Goal: Information Seeking & Learning: Learn about a topic

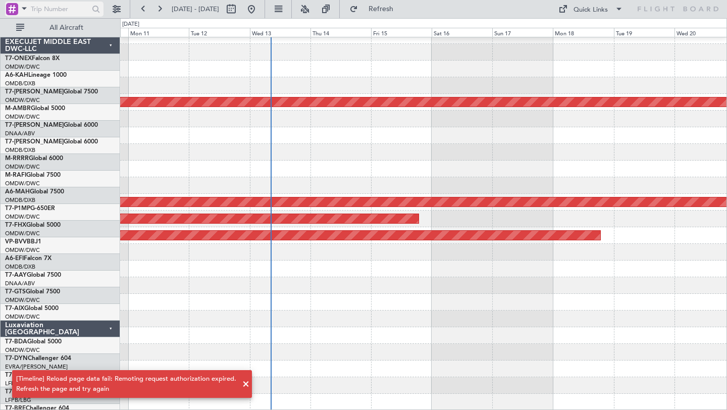
scroll to position [243, 0]
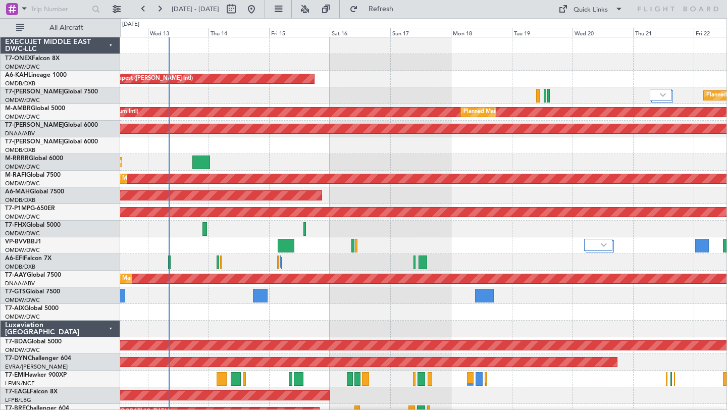
click at [373, 239] on div "Unplanned Maint Budapest ([PERSON_NAME] Intl) Planned Maint [GEOGRAPHIC_DATA] (…" at bounding box center [423, 345] width 606 height 616
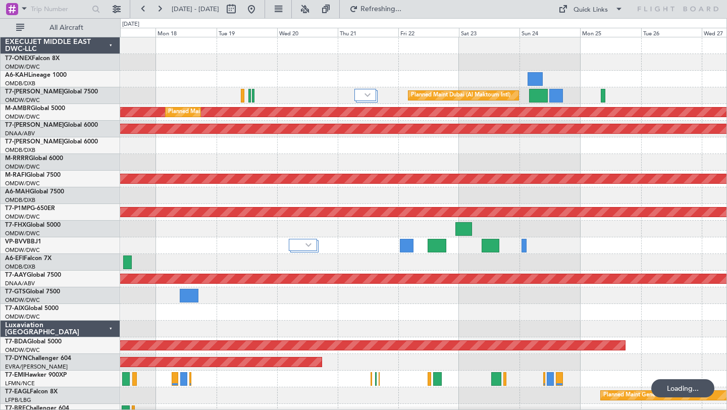
click at [306, 306] on div "Unplanned Maint Budapest ([PERSON_NAME] Intl) Planned Maint [GEOGRAPHIC_DATA] (…" at bounding box center [423, 345] width 606 height 616
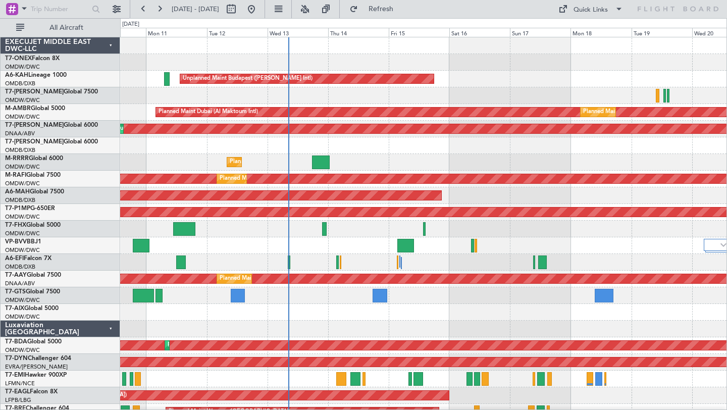
click at [726, 238] on div "Unplanned Maint Budapest ([PERSON_NAME] Intl) Planned Maint [GEOGRAPHIC_DATA] (…" at bounding box center [423, 345] width 606 height 616
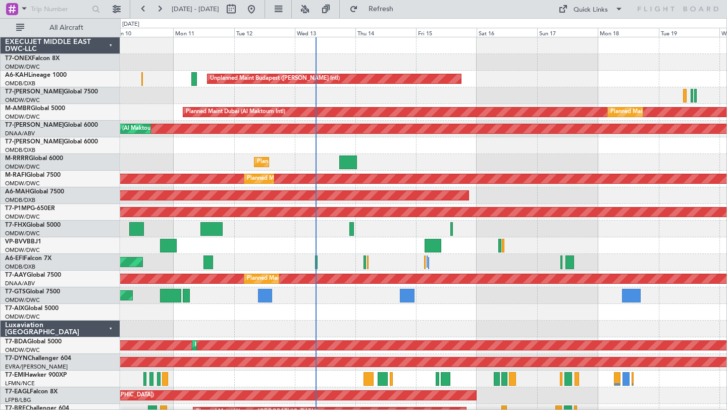
click at [472, 259] on div "Unplanned Maint [GEOGRAPHIC_DATA] ([GEOGRAPHIC_DATA] Intl)" at bounding box center [423, 262] width 606 height 17
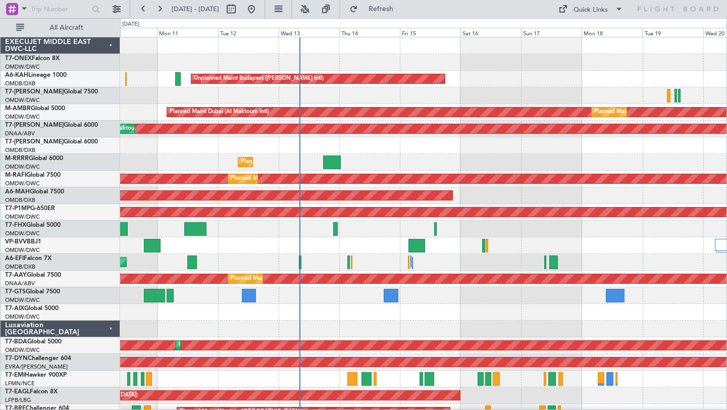
scroll to position [2, 0]
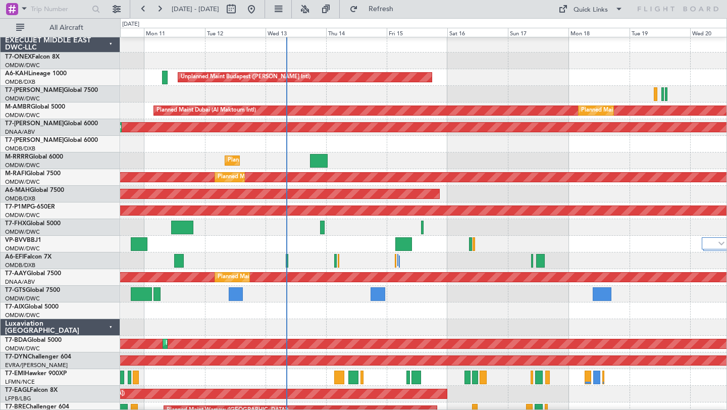
click at [523, 309] on div at bounding box center [423, 310] width 606 height 17
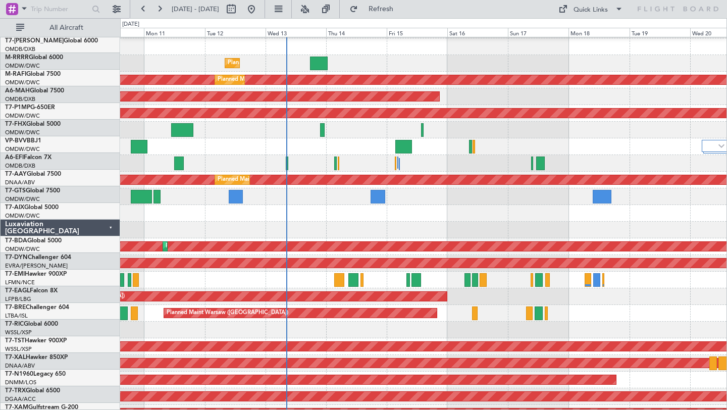
scroll to position [111, 0]
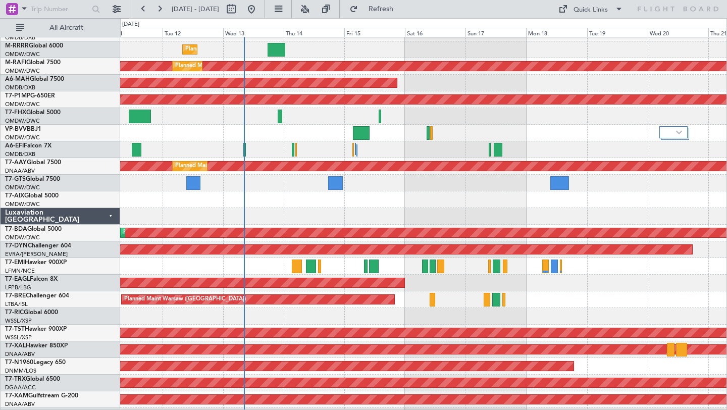
click at [531, 295] on div "Planned Maint Warsaw ([GEOGRAPHIC_DATA])" at bounding box center [423, 299] width 606 height 17
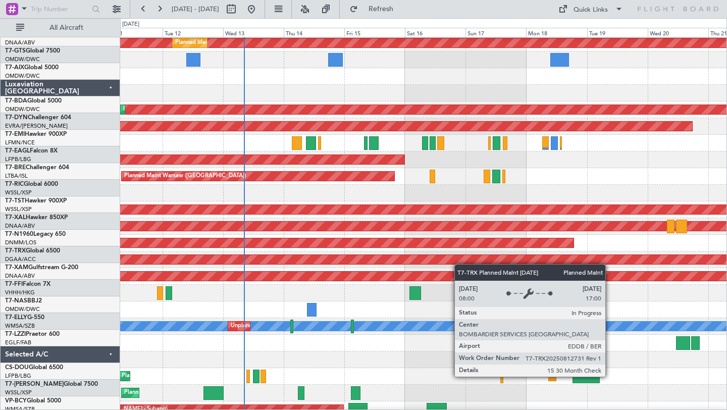
scroll to position [243, 0]
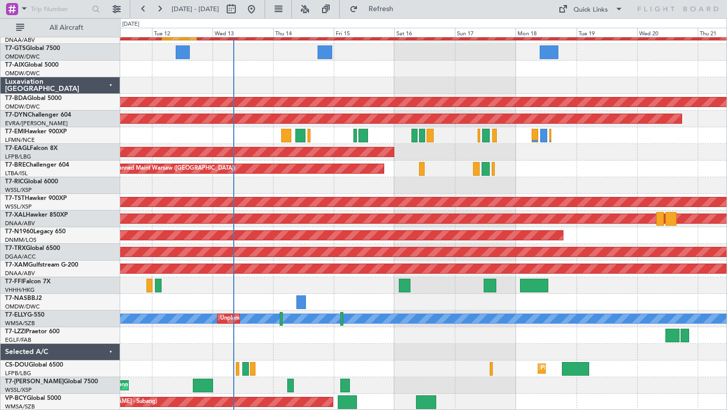
click at [442, 365] on div "Planned Maint [GEOGRAPHIC_DATA] ([GEOGRAPHIC_DATA]) Planned Maint [GEOGRAPHIC_D…" at bounding box center [423, 368] width 606 height 17
click at [109, 353] on div "Selected A/C" at bounding box center [61, 352] width 120 height 17
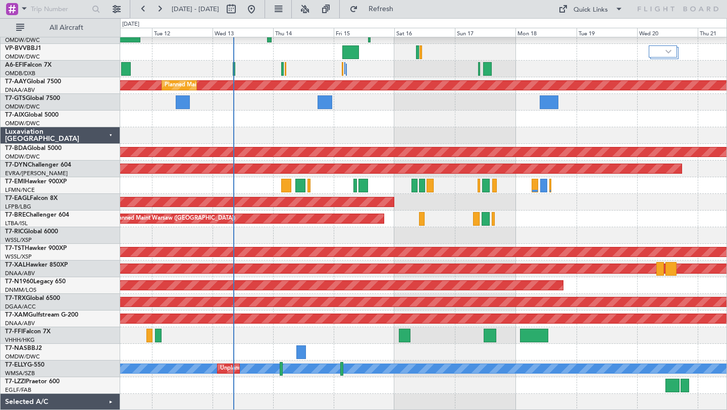
click at [113, 133] on div "Luxaviation [GEOGRAPHIC_DATA]" at bounding box center [61, 135] width 120 height 17
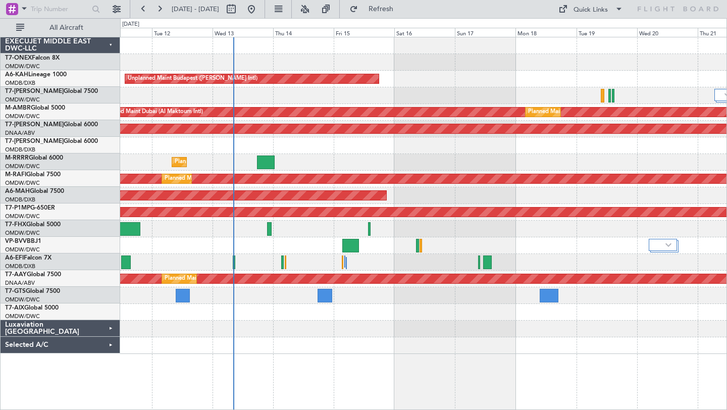
scroll to position [0, 0]
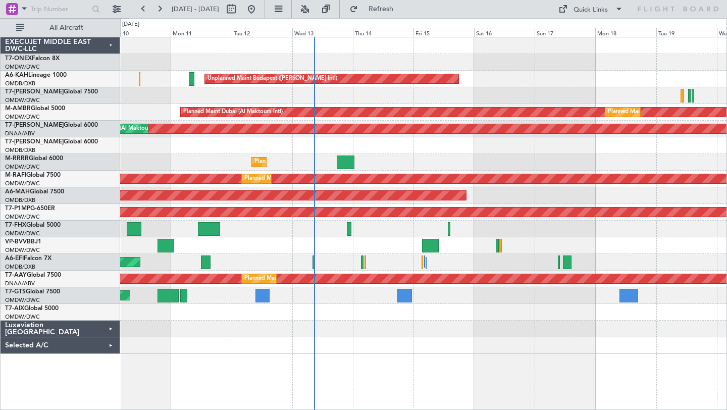
click at [363, 59] on div at bounding box center [423, 62] width 606 height 17
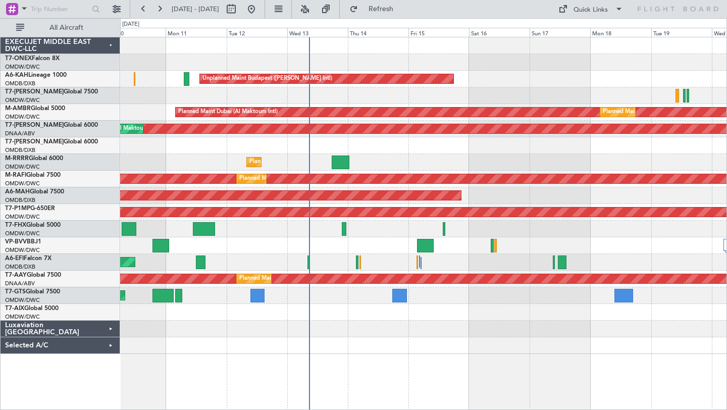
click at [398, 91] on div "Planned Maint Dubai (Al Maktoum Intl)" at bounding box center [423, 95] width 606 height 17
